Goal: Task Accomplishment & Management: Manage account settings

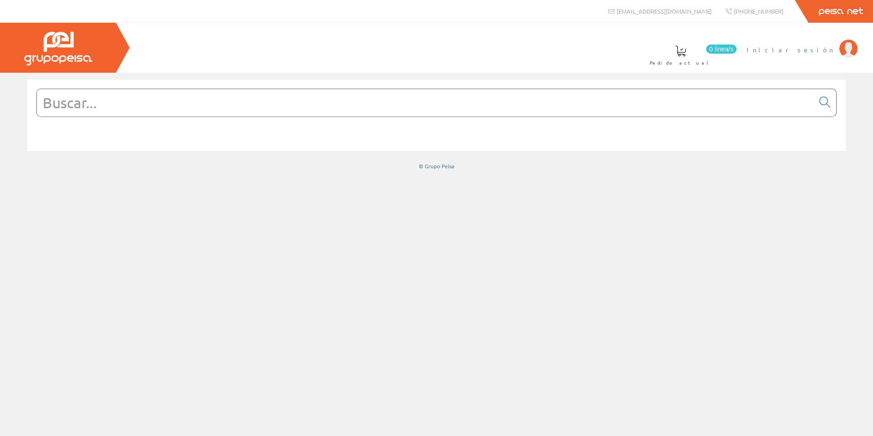
click at [819, 49] on span "Iniciar sesión" at bounding box center [791, 49] width 88 height 9
click at [816, 48] on span "Iniciar sesión" at bounding box center [791, 49] width 88 height 9
click at [817, 45] on link "[PERSON_NAME]" at bounding box center [805, 42] width 106 height 9
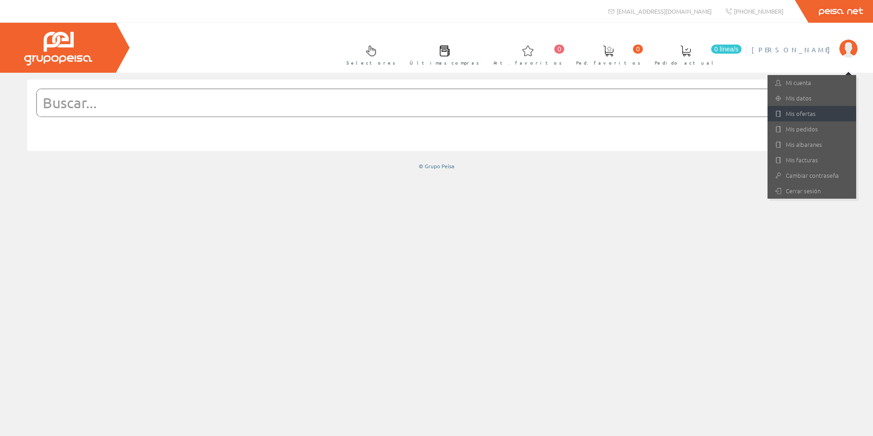
click at [815, 119] on link "Mis ofertas" at bounding box center [811, 113] width 89 height 15
